Goal: Use online tool/utility: Use online tool/utility

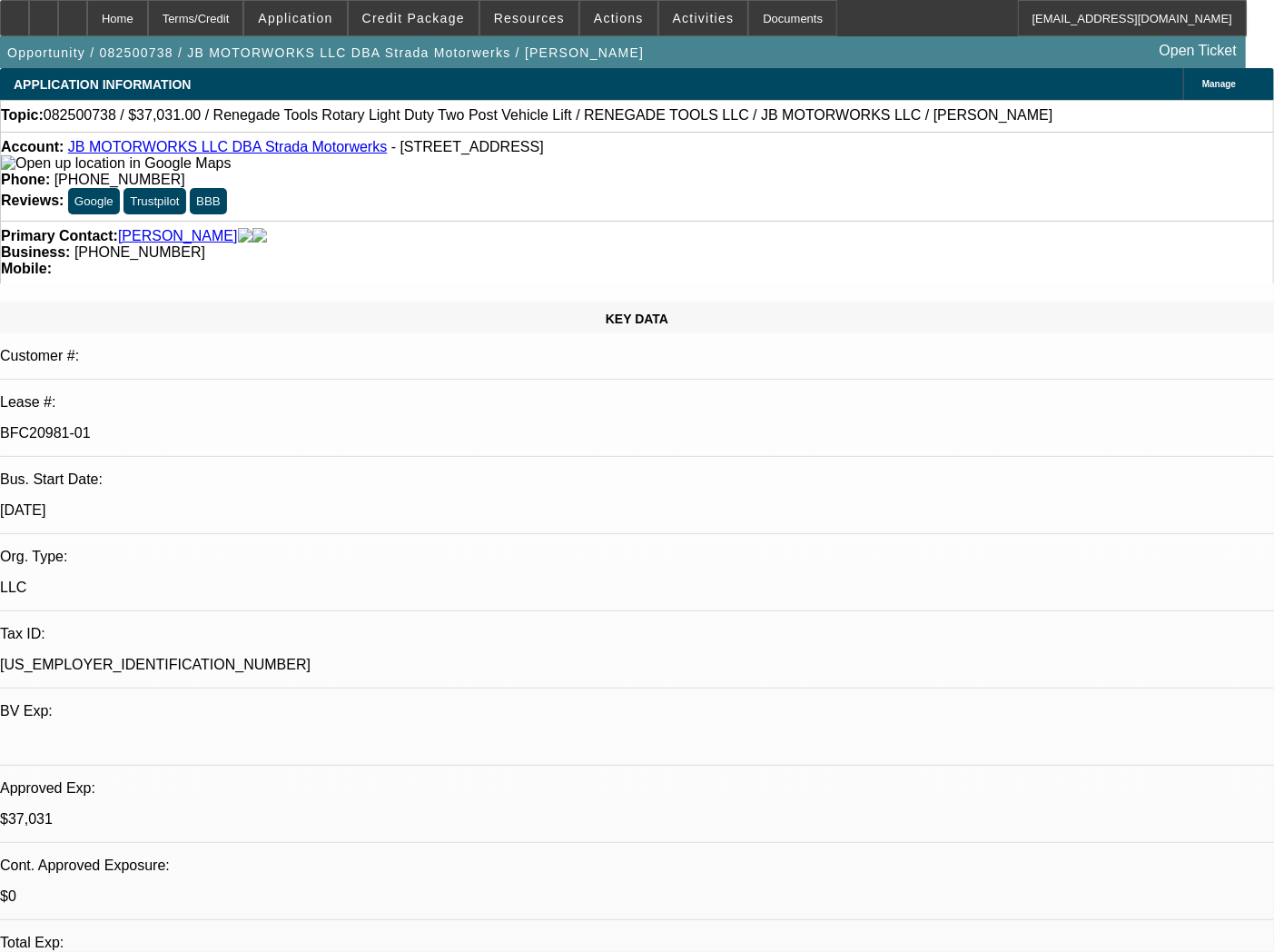
select select "0"
select select "3"
select select "0.1"
select select "4"
select select "0"
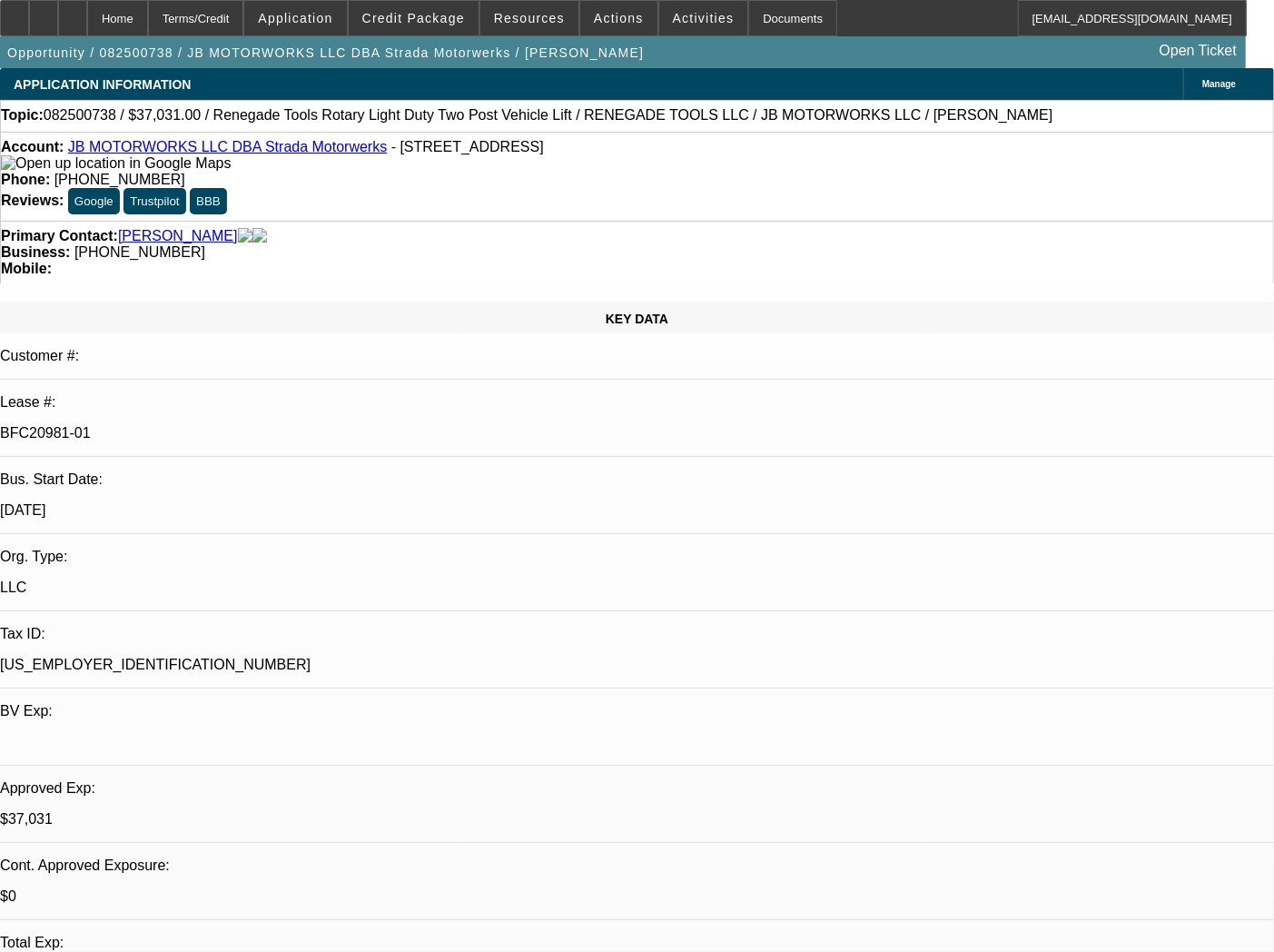
select select "3"
select select "0.1"
select select "4"
select select "0"
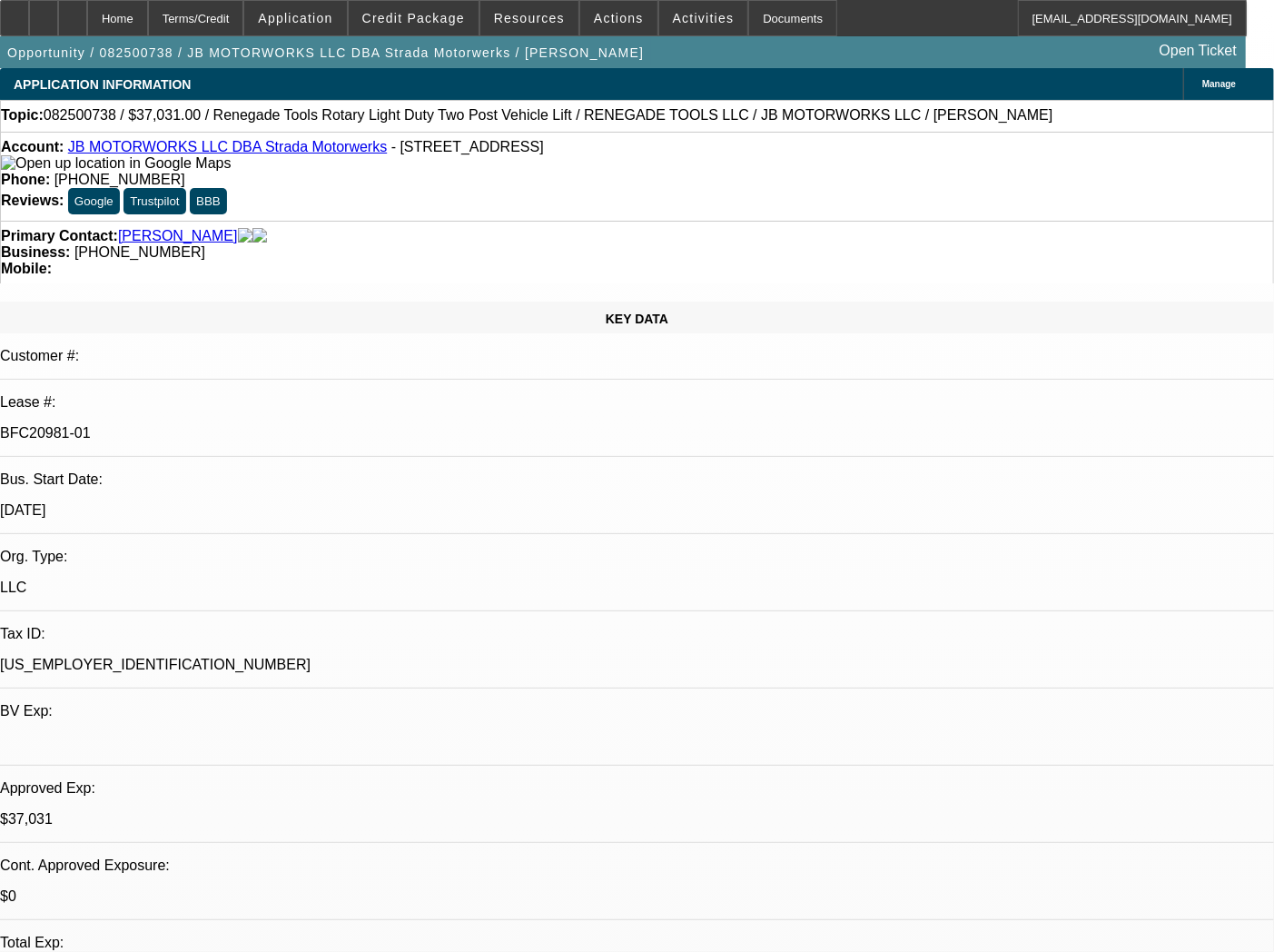
select select "3"
select select "0.1"
select select "4"
select select "0"
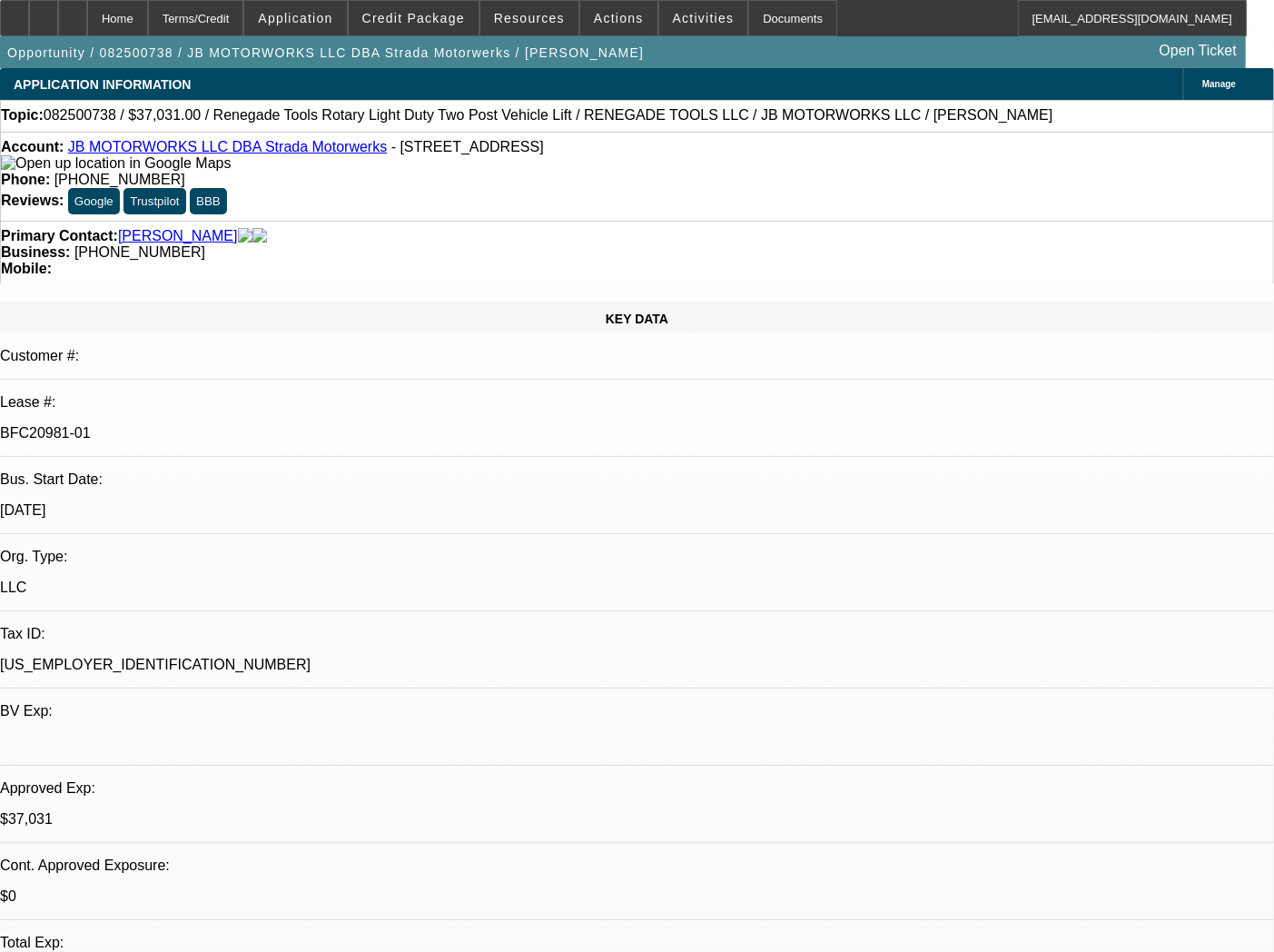
select select "3"
select select "0.1"
select select "4"
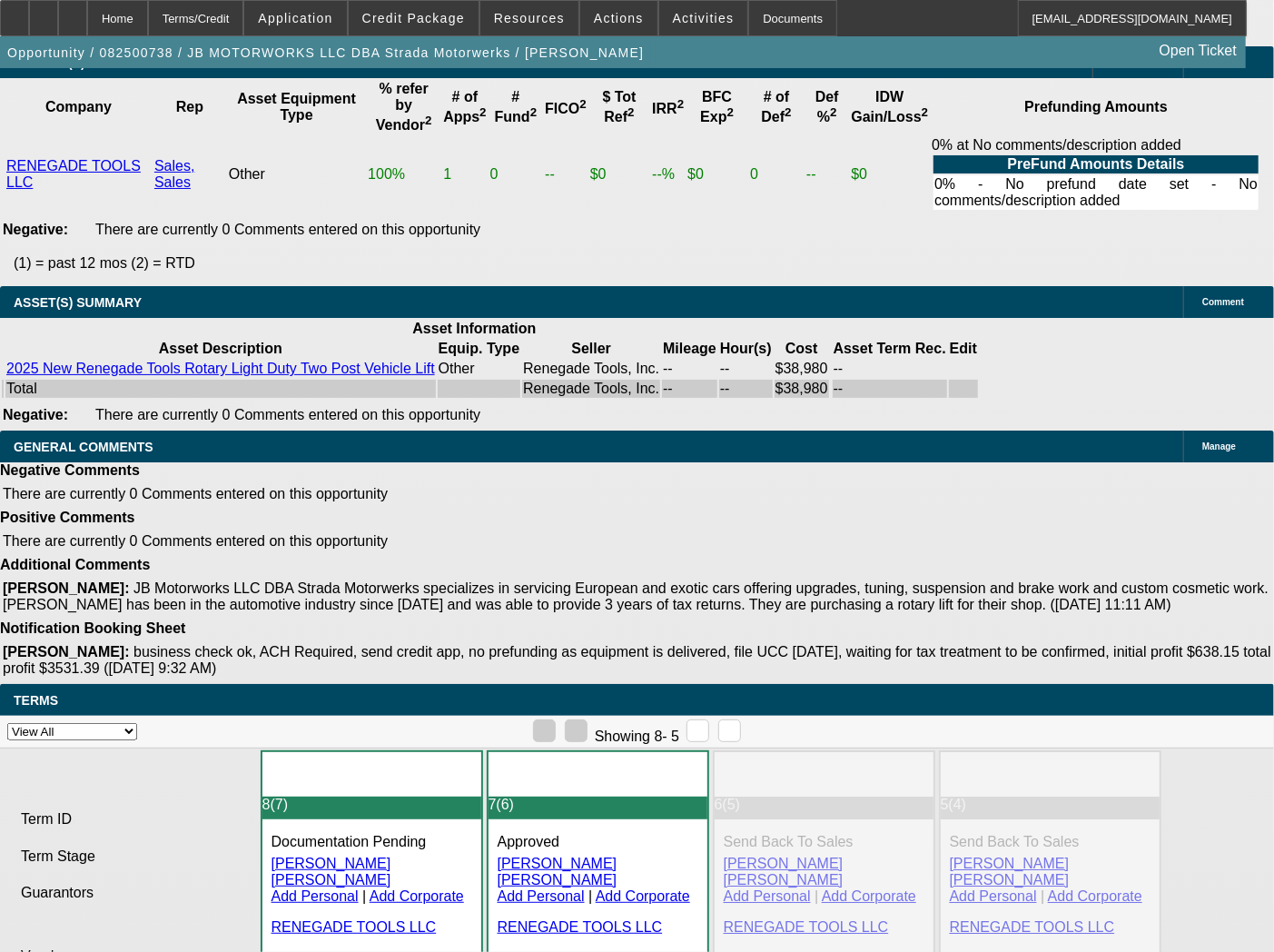
scroll to position [3835, 0]
